Goal: Task Accomplishment & Management: Use online tool/utility

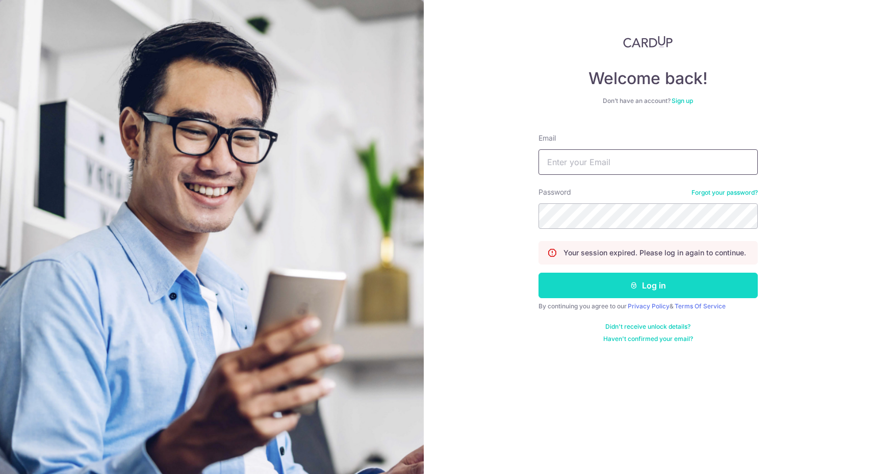
type input "[EMAIL_ADDRESS][DOMAIN_NAME]"
click at [647, 280] on button "Log in" at bounding box center [647, 285] width 219 height 25
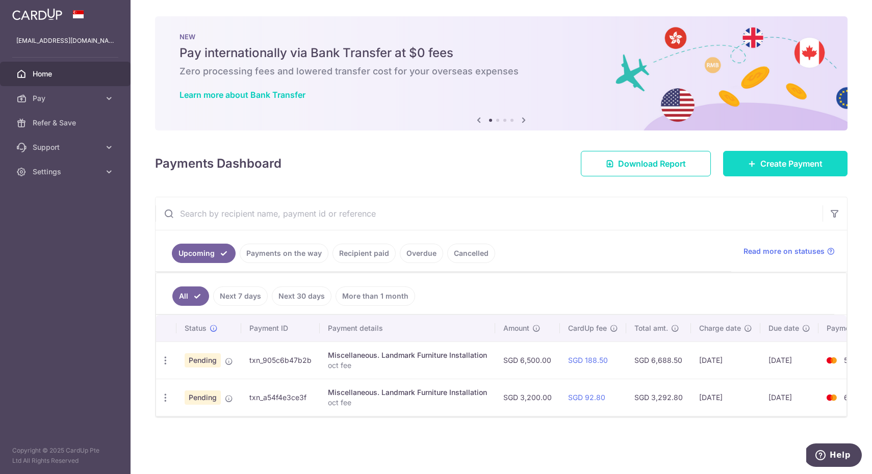
click at [781, 169] on span "Create Payment" at bounding box center [791, 164] width 62 height 12
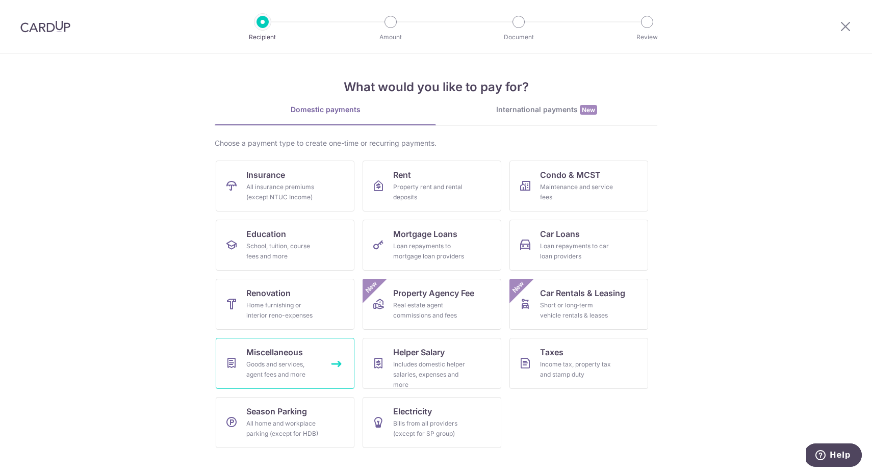
click at [298, 361] on div "Goods and services, agent fees and more" at bounding box center [282, 369] width 73 height 20
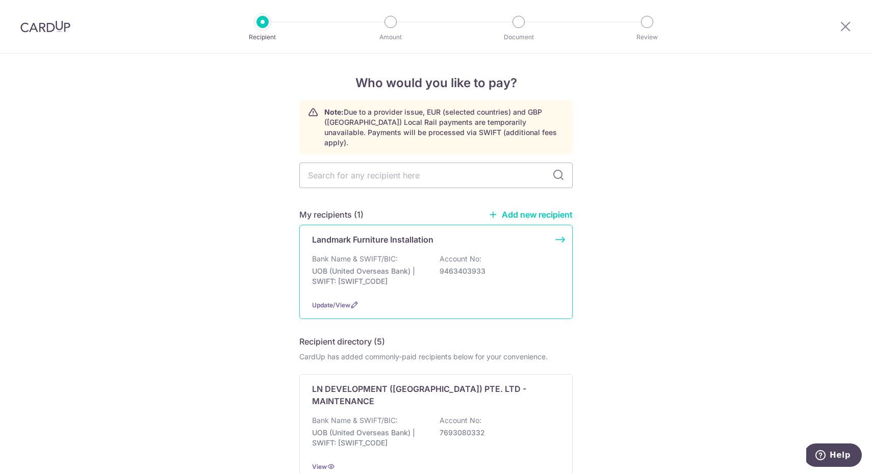
click at [457, 241] on div "Landmark Furniture Installation Bank Name & SWIFT/BIC: UOB (United Overseas Ban…" at bounding box center [435, 272] width 273 height 94
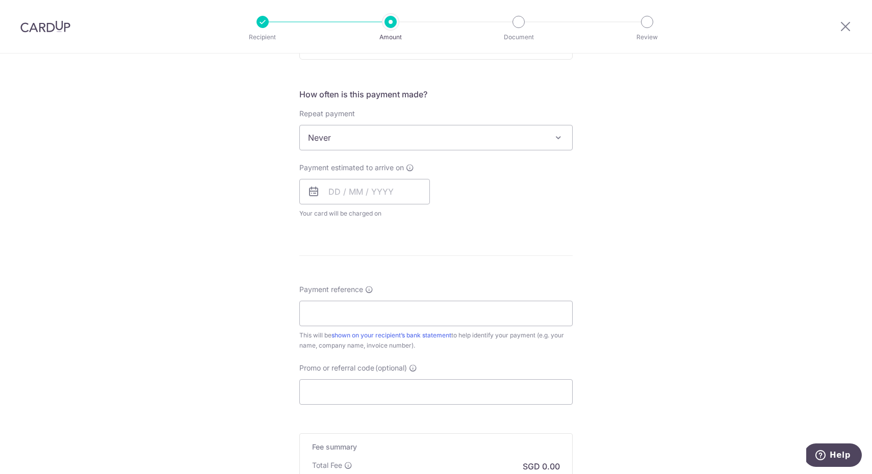
scroll to position [502, 0]
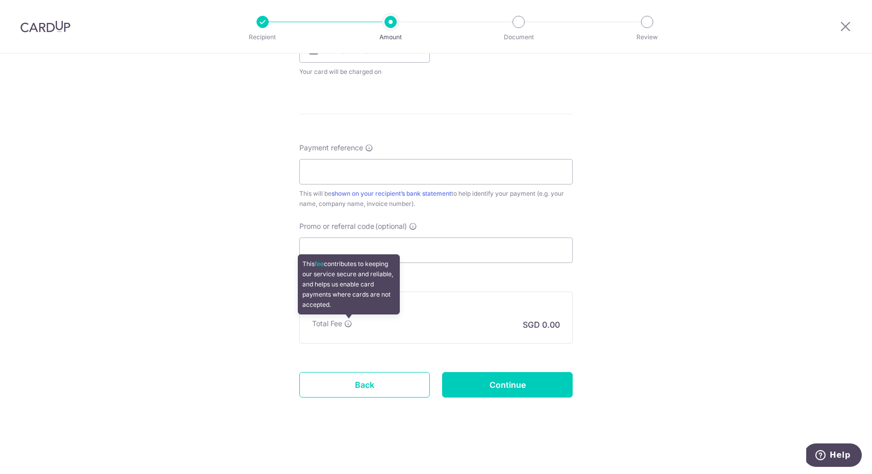
click at [347, 326] on icon at bounding box center [348, 324] width 8 height 8
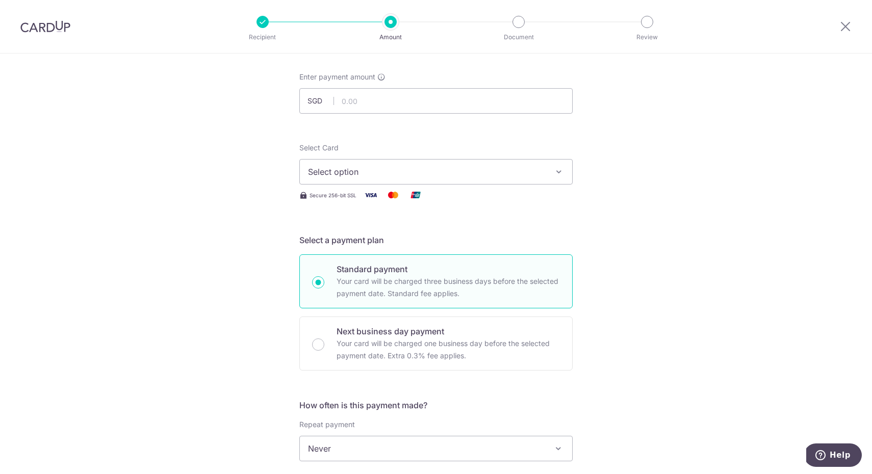
scroll to position [11, 0]
